Goal: Find specific page/section: Find specific page/section

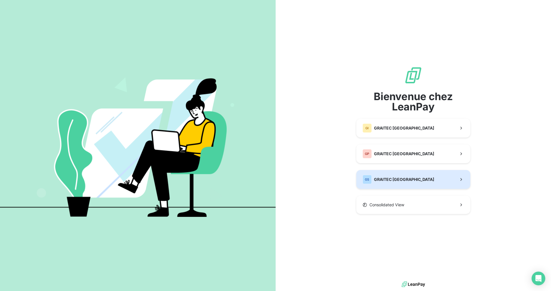
click at [394, 177] on span "GRAITEC [GEOGRAPHIC_DATA]" at bounding box center [404, 180] width 60 height 6
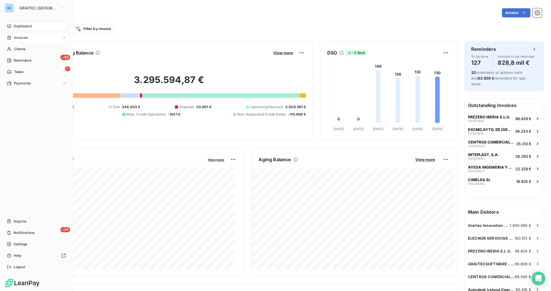
click at [25, 39] on span "Invoices" at bounding box center [21, 37] width 14 height 5
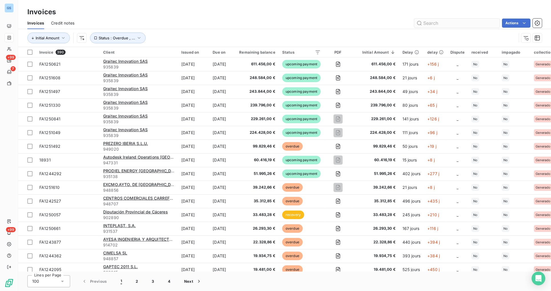
click at [459, 20] on input "text" at bounding box center [458, 23] width 86 height 9
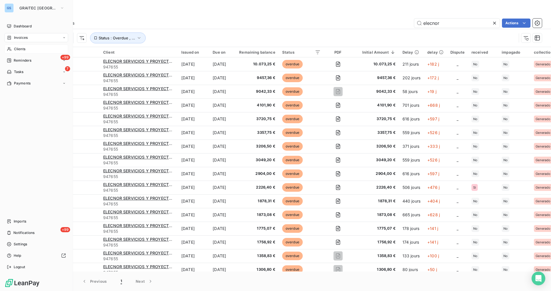
type input "elecnor"
click at [25, 48] on span "Clients" at bounding box center [19, 49] width 11 height 5
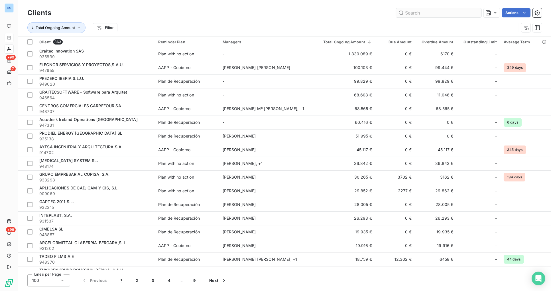
click at [431, 12] on input "text" at bounding box center [439, 12] width 86 height 9
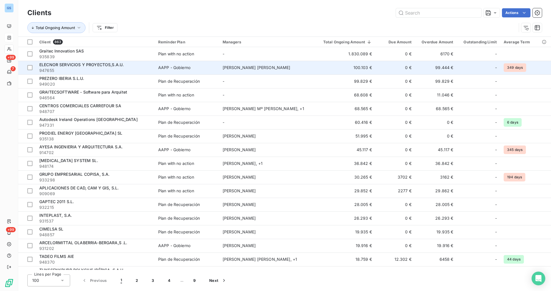
click at [341, 69] on td "100.103 €" at bounding box center [345, 68] width 60 height 14
